Goal: Task Accomplishment & Management: Use online tool/utility

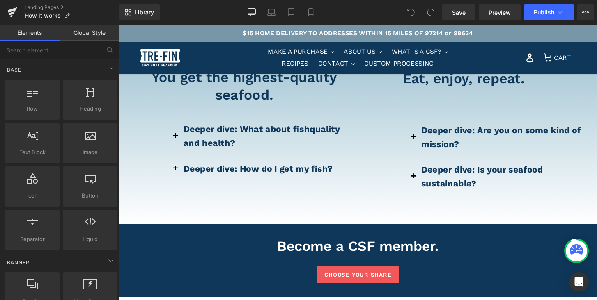
scroll to position [835, 0]
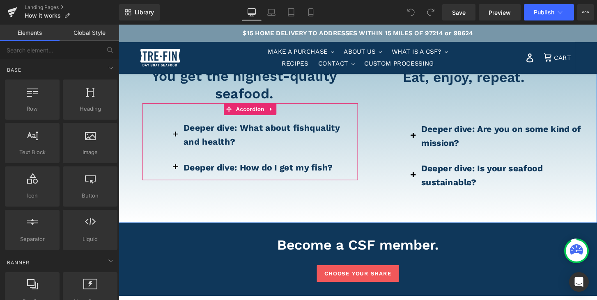
click at [178, 135] on button at bounding box center [178, 139] width 16 height 41
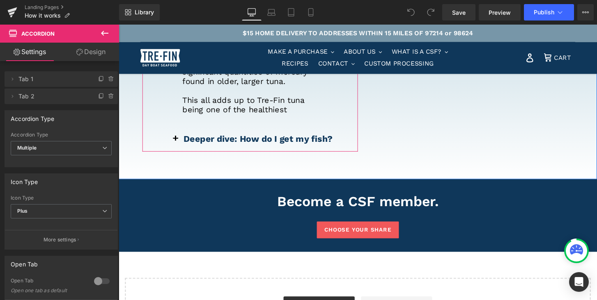
scroll to position [1064, 0]
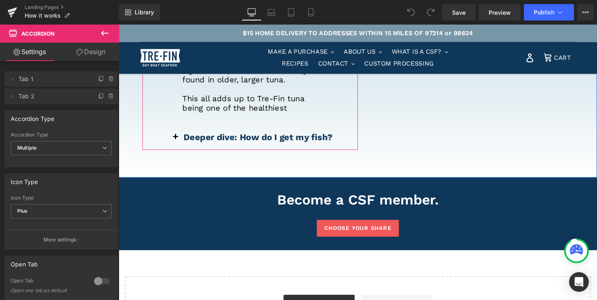
click at [178, 135] on button at bounding box center [178, 141] width 16 height 27
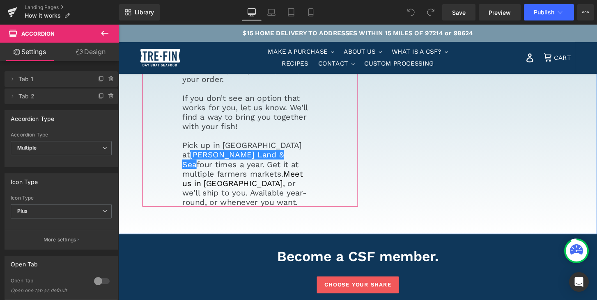
scroll to position [1171, 0]
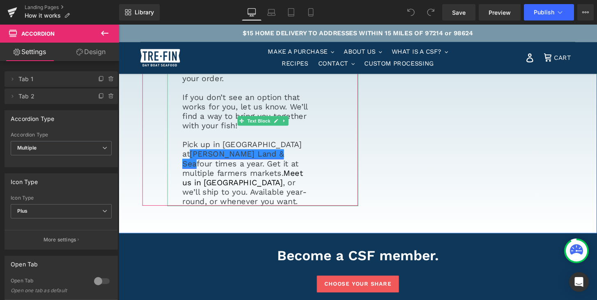
click at [289, 154] on link "Wilder Land & Sea" at bounding box center [237, 164] width 105 height 20
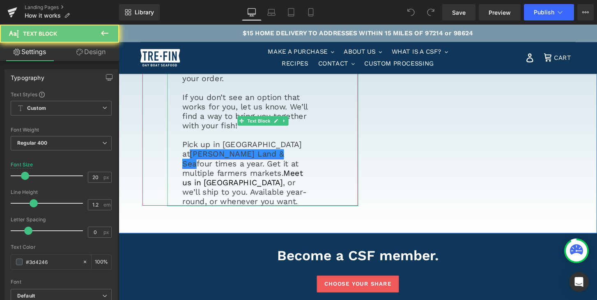
click at [289, 154] on link "Wilder Land & Sea" at bounding box center [237, 164] width 105 height 20
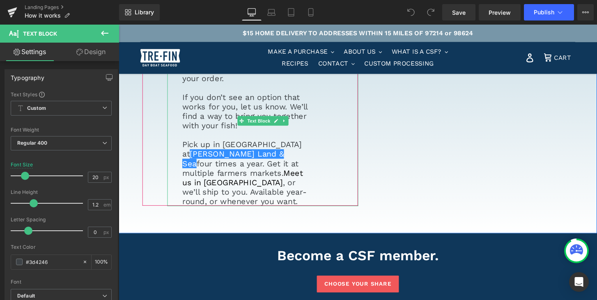
click at [333, 147] on div "In a word, easily! We love our CSF members, so we want to make it easy for you …" at bounding box center [268, 129] width 198 height 167
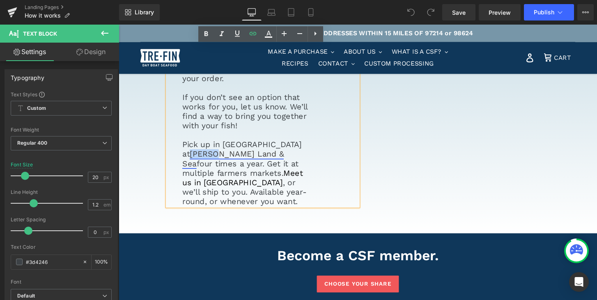
drag, startPoint x: 305, startPoint y: 152, endPoint x: 277, endPoint y: 149, distance: 28.0
click at [277, 149] on p "Pick up in Portland at Wilder Land & Sea four times a year. Get it at multiple …" at bounding box center [250, 178] width 131 height 69
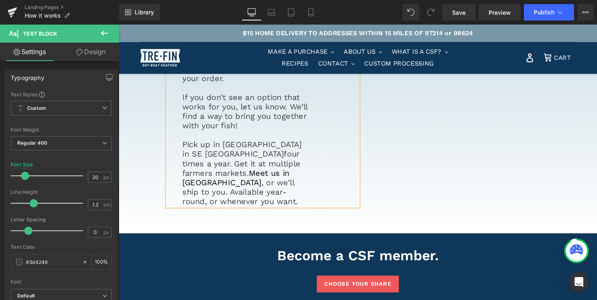
click at [306, 168] on p "Pick up in Portland in SE Portland four times a year. Get it at multiple farmer…" at bounding box center [250, 178] width 131 height 69
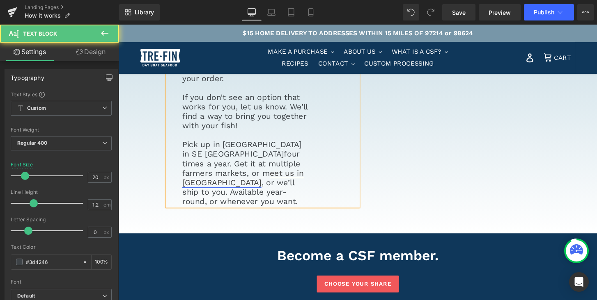
click at [266, 181] on link "eet us in Ilwaco" at bounding box center [248, 184] width 126 height 20
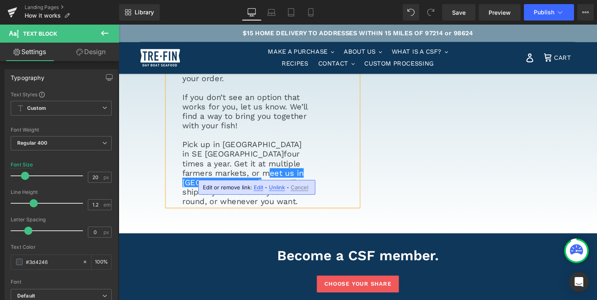
click at [312, 180] on p "Pick up in Portland in SE Portland four times a year. Get it at multiple farmer…" at bounding box center [250, 178] width 131 height 69
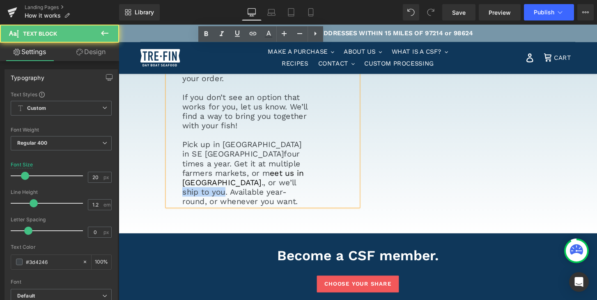
drag, startPoint x: 230, startPoint y: 192, endPoint x: 186, endPoint y: 191, distance: 44.3
click at [186, 191] on p "Pick up in Portland in SE Portland four times a year. Get it at multiple farmer…" at bounding box center [250, 178] width 131 height 69
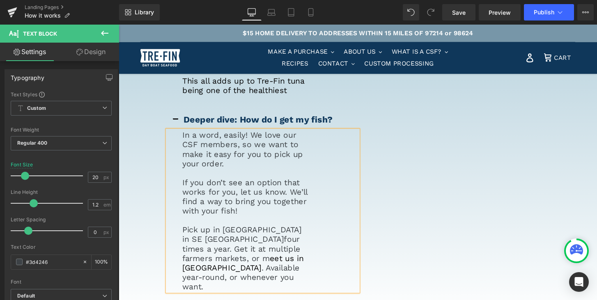
scroll to position [1129, 0]
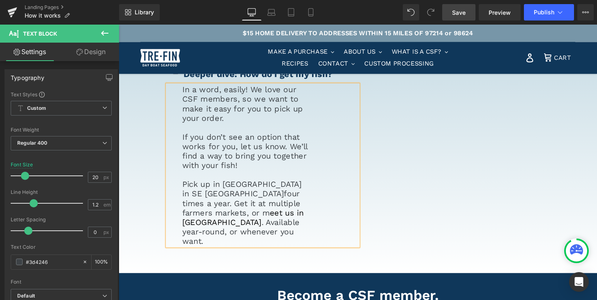
click at [459, 13] on span "Save" at bounding box center [459, 12] width 14 height 9
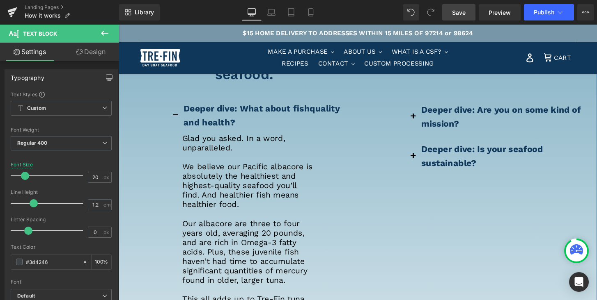
scroll to position [855, 0]
click at [464, 117] on b "Deeper dive: Are you on some kind of mission?" at bounding box center [516, 120] width 166 height 25
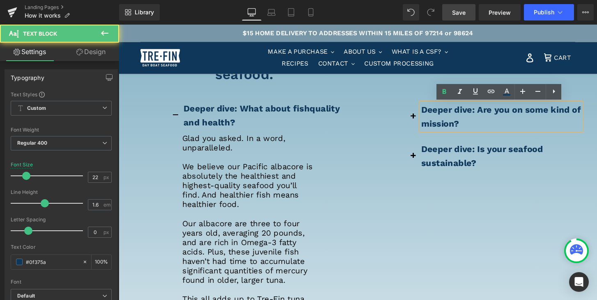
click at [443, 117] on b "Deeper dive: Are you on some kind of mission?" at bounding box center [516, 120] width 166 height 25
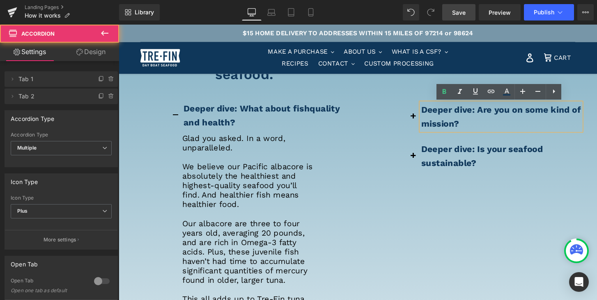
click at [424, 123] on span at bounding box center [424, 123] width 0 height 0
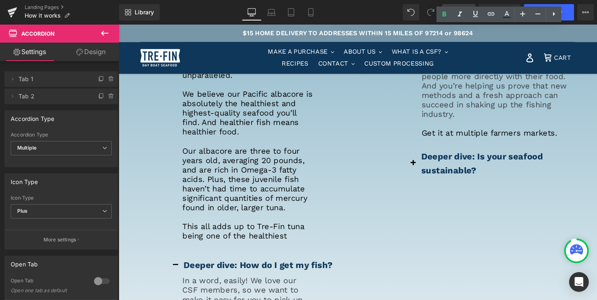
scroll to position [936, 0]
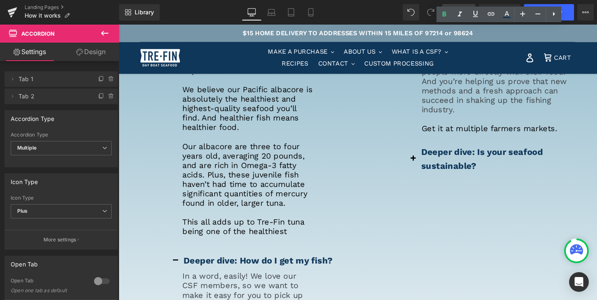
click at [424, 166] on span at bounding box center [424, 166] width 0 height 0
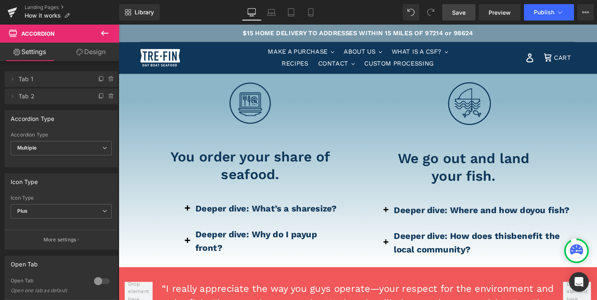
scroll to position [411, 0]
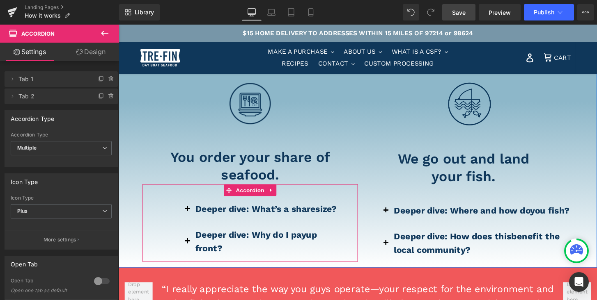
click at [189, 217] on button at bounding box center [190, 216] width 16 height 27
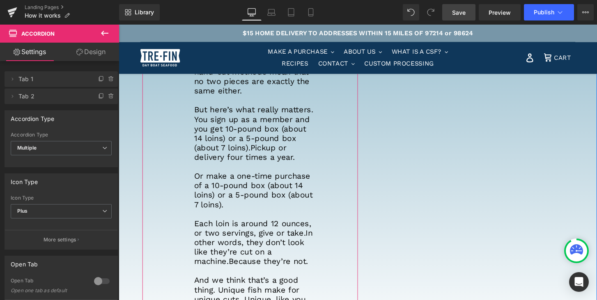
scroll to position [607, 0]
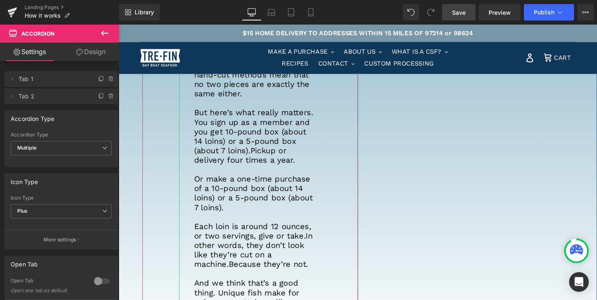
click at [252, 139] on p "But here’s what really matters. You sign up as a member and you get 10-pound bo…" at bounding box center [259, 140] width 124 height 59
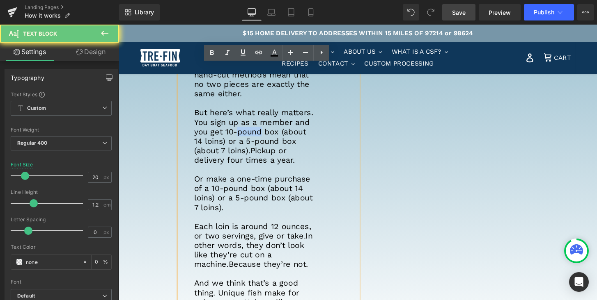
click at [252, 139] on p "But here’s what really matters. You sign up as a member and you get 10-pound bo…" at bounding box center [259, 140] width 124 height 59
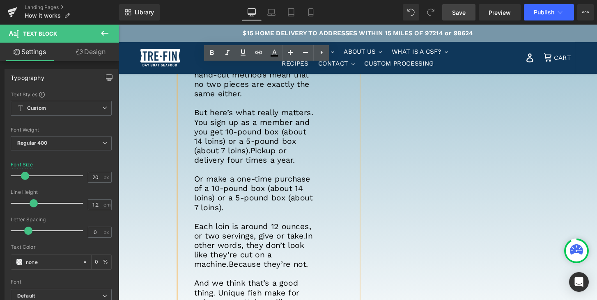
click at [229, 135] on p "But here’s what really matters. You sign up as a member and you get 10-pound bo…" at bounding box center [259, 140] width 124 height 59
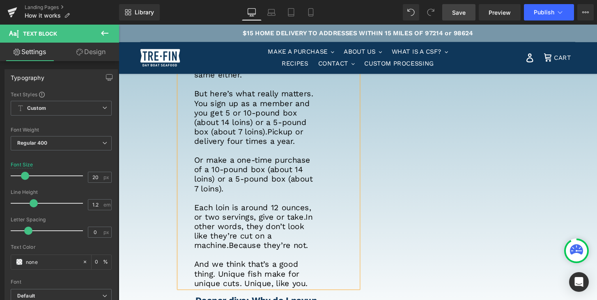
scroll to position [626, 0]
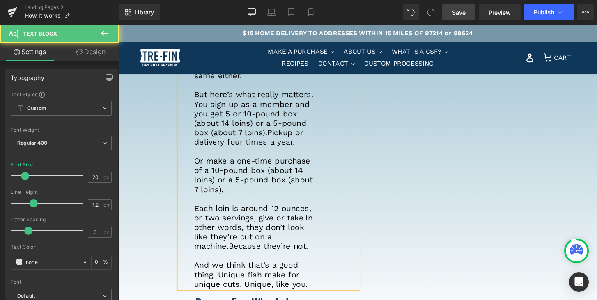
click at [225, 127] on p "But here’s what really matters. You sign up as a member and you get 5 or 10-pou…" at bounding box center [259, 121] width 124 height 59
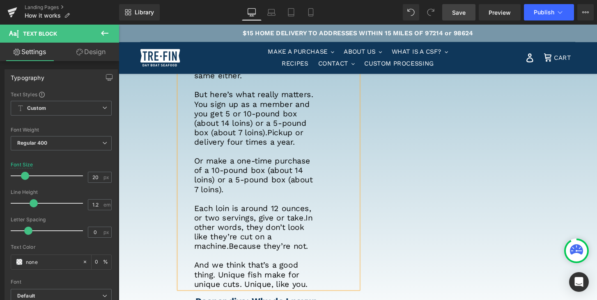
click at [247, 117] on p "But here’s what really matters. You sign up as a member and you get 5 or 10-pou…" at bounding box center [259, 121] width 124 height 59
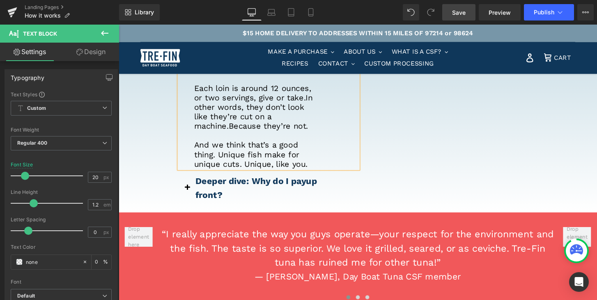
scroll to position [753, 0]
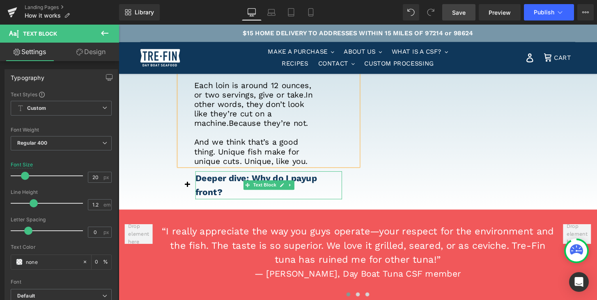
click at [267, 185] on b "Deeper dive: Why do I pay" at bounding box center [255, 184] width 115 height 10
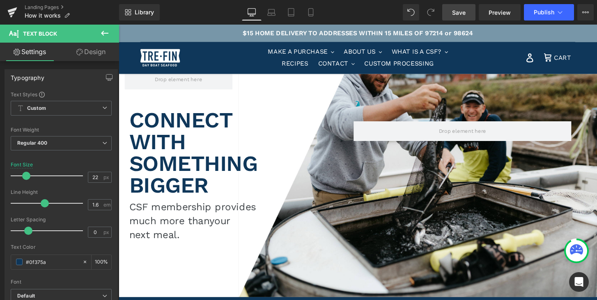
scroll to position [0, 0]
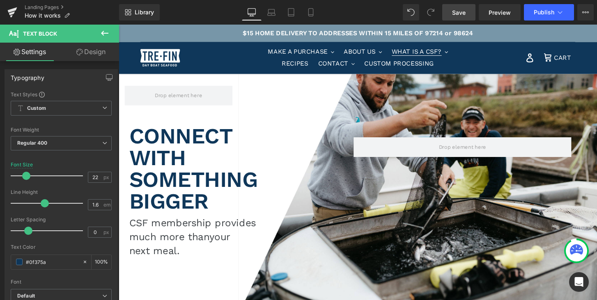
click at [426, 54] on span "WHAT IS A CSF?" at bounding box center [428, 53] width 52 height 8
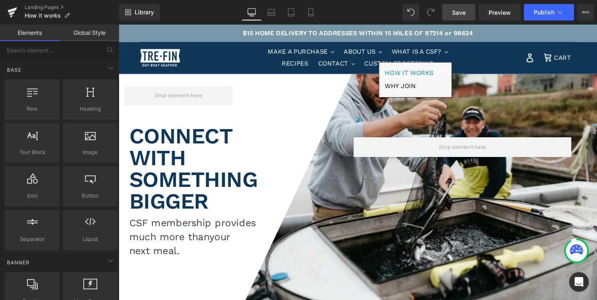
click at [423, 76] on span "HOW IT WORKS" at bounding box center [420, 75] width 50 height 8
click at [544, 10] on span "Publish" at bounding box center [544, 12] width 21 height 7
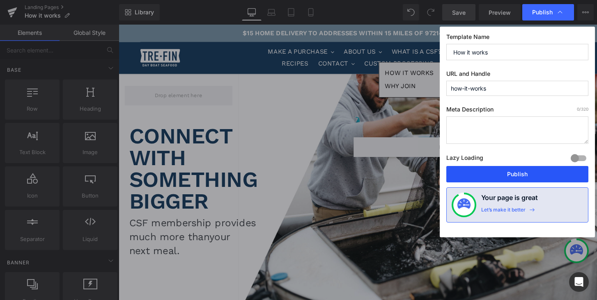
click at [517, 178] on button "Publish" at bounding box center [517, 174] width 142 height 16
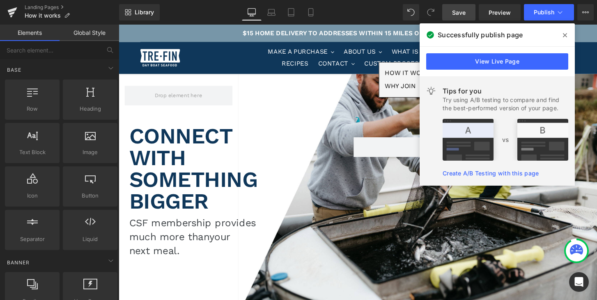
click at [564, 34] on icon at bounding box center [565, 35] width 4 height 4
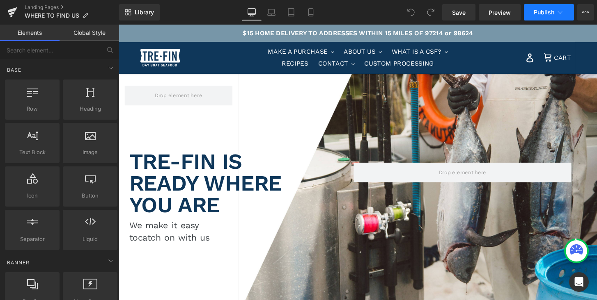
click at [561, 12] on icon at bounding box center [560, 12] width 5 height 2
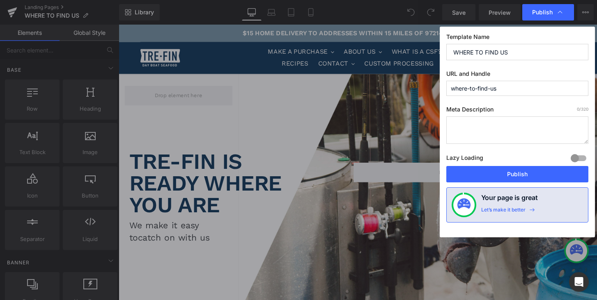
click at [561, 12] on icon at bounding box center [560, 12] width 5 height 2
